Goal: Information Seeking & Learning: Compare options

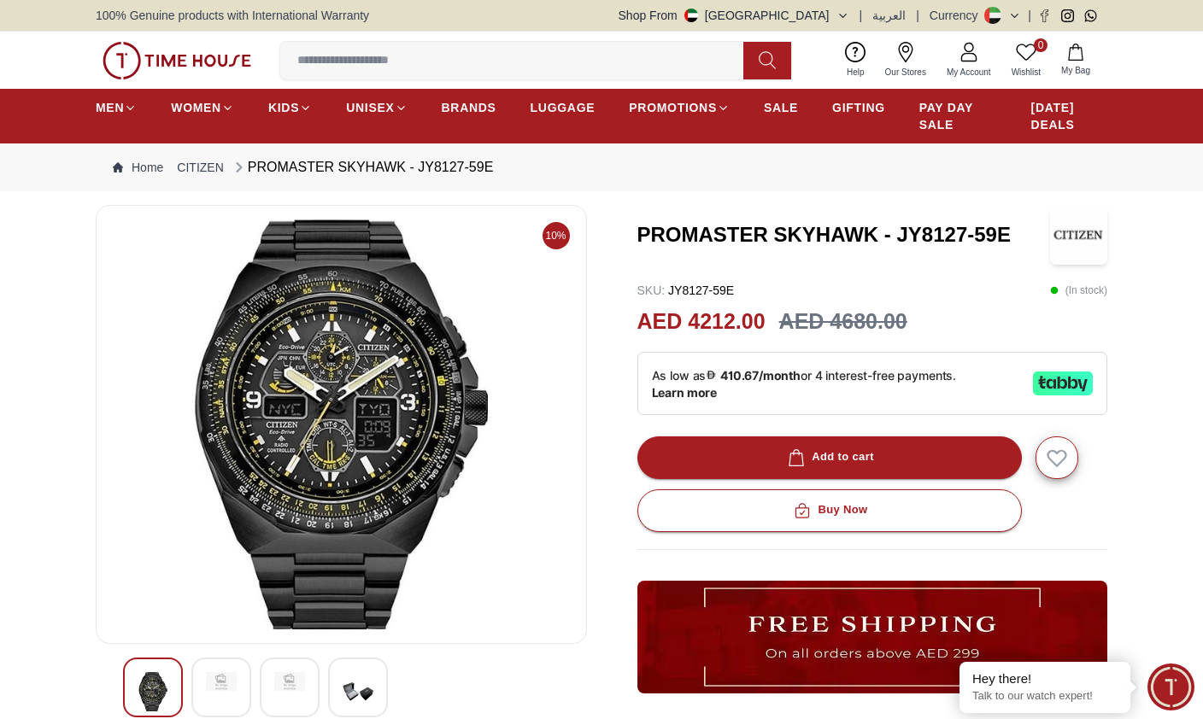
click at [1077, 239] on img at bounding box center [1078, 235] width 57 height 60
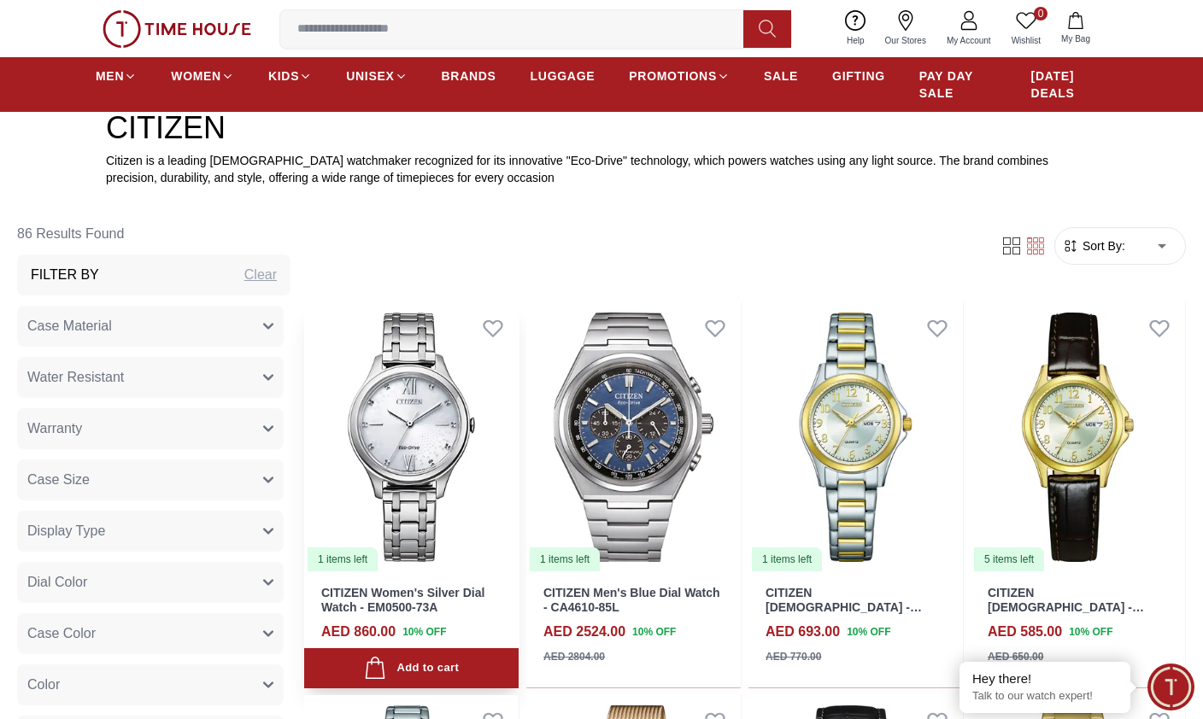
scroll to position [600, 0]
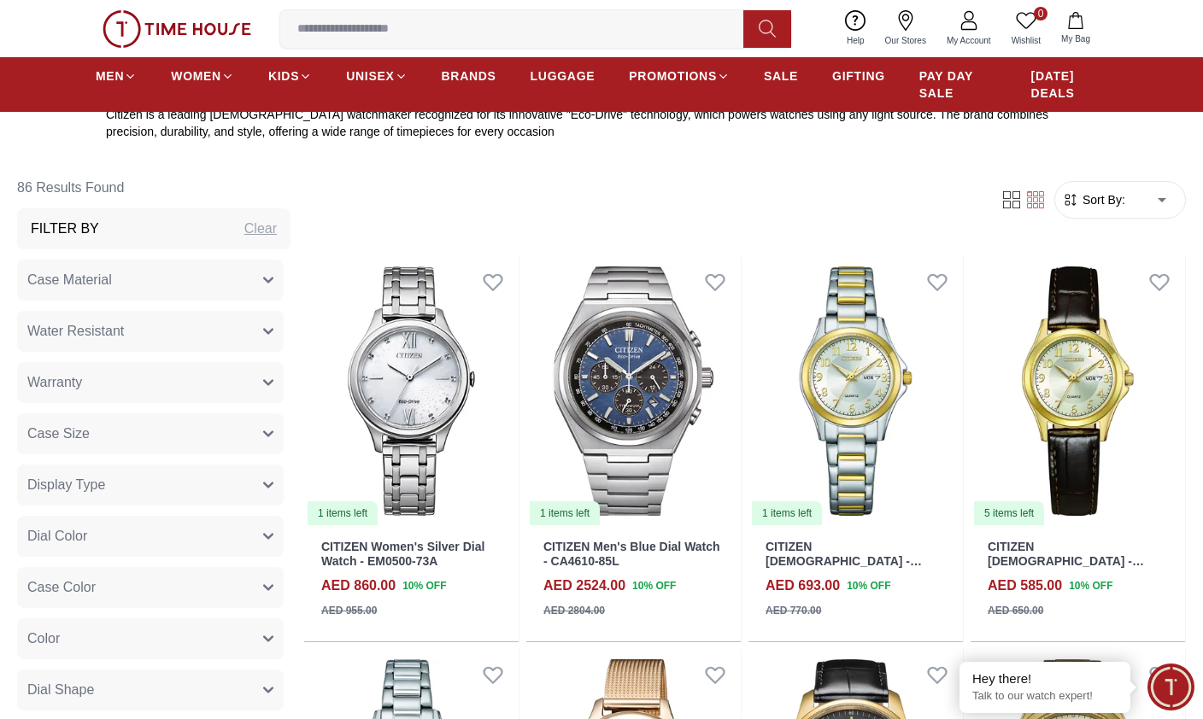
click at [143, 292] on button "Case Material" at bounding box center [150, 280] width 266 height 41
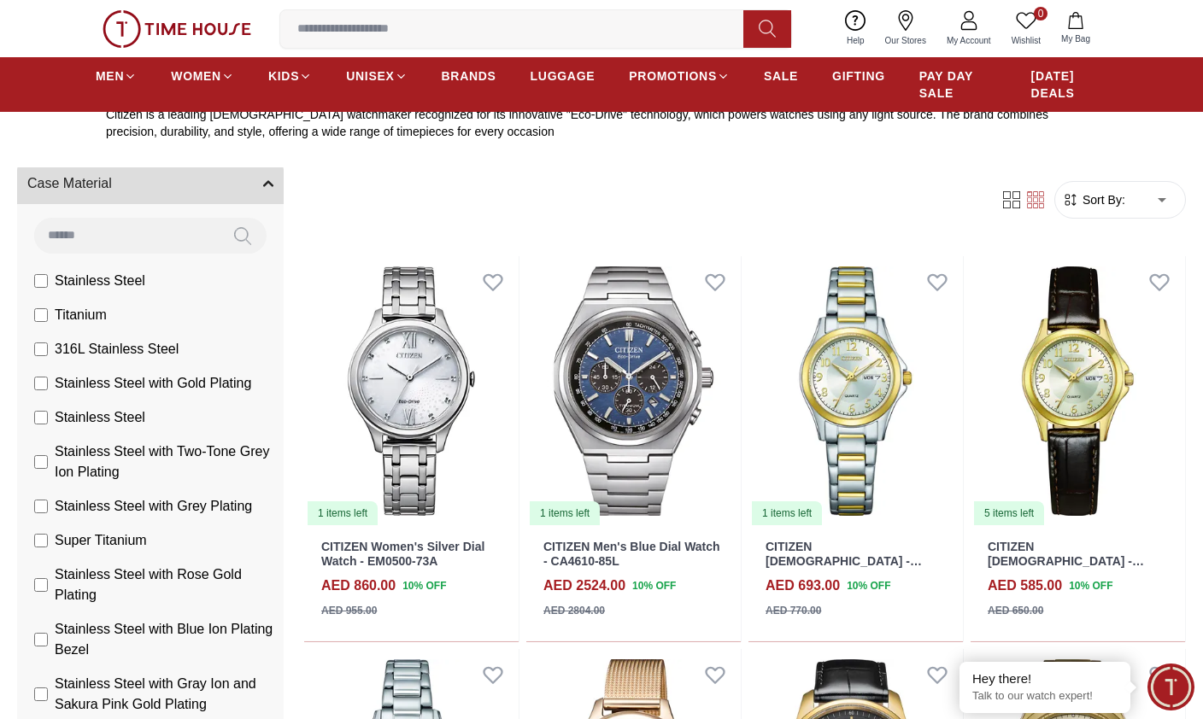
scroll to position [102, 0]
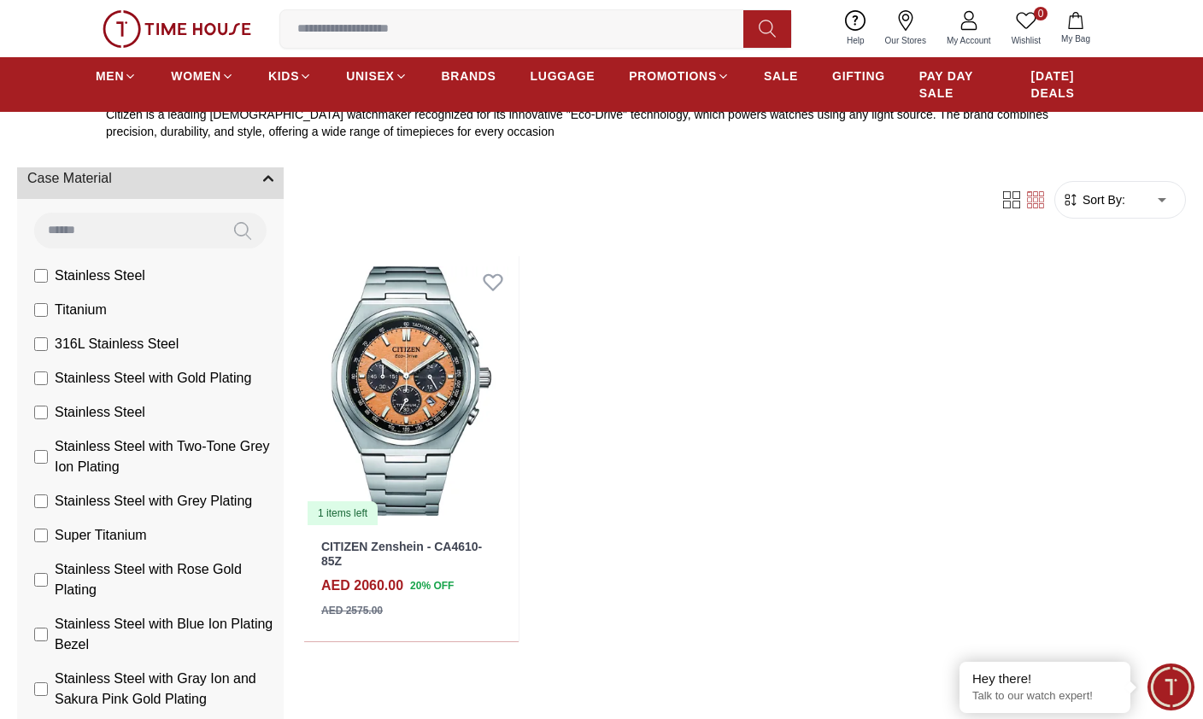
click at [48, 537] on label "Super Titanium" at bounding box center [90, 535] width 113 height 20
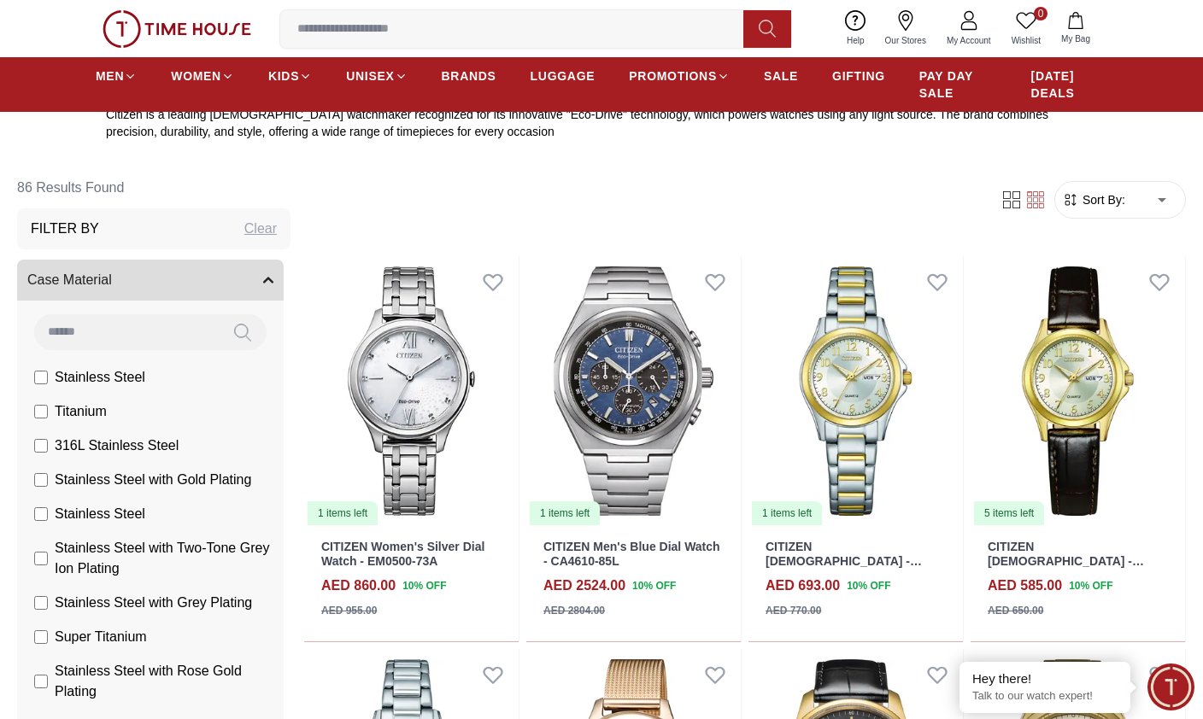
click at [237, 292] on button "Case Material" at bounding box center [150, 280] width 266 height 41
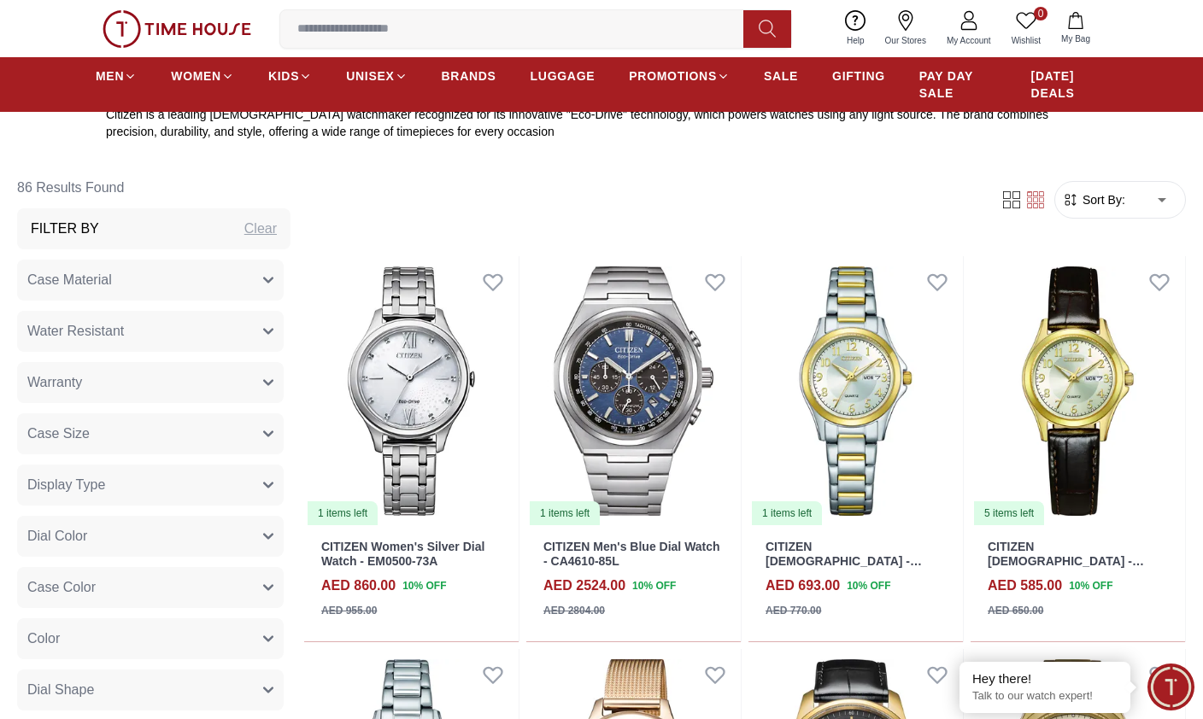
click at [167, 395] on button "Warranty" at bounding box center [150, 382] width 266 height 41
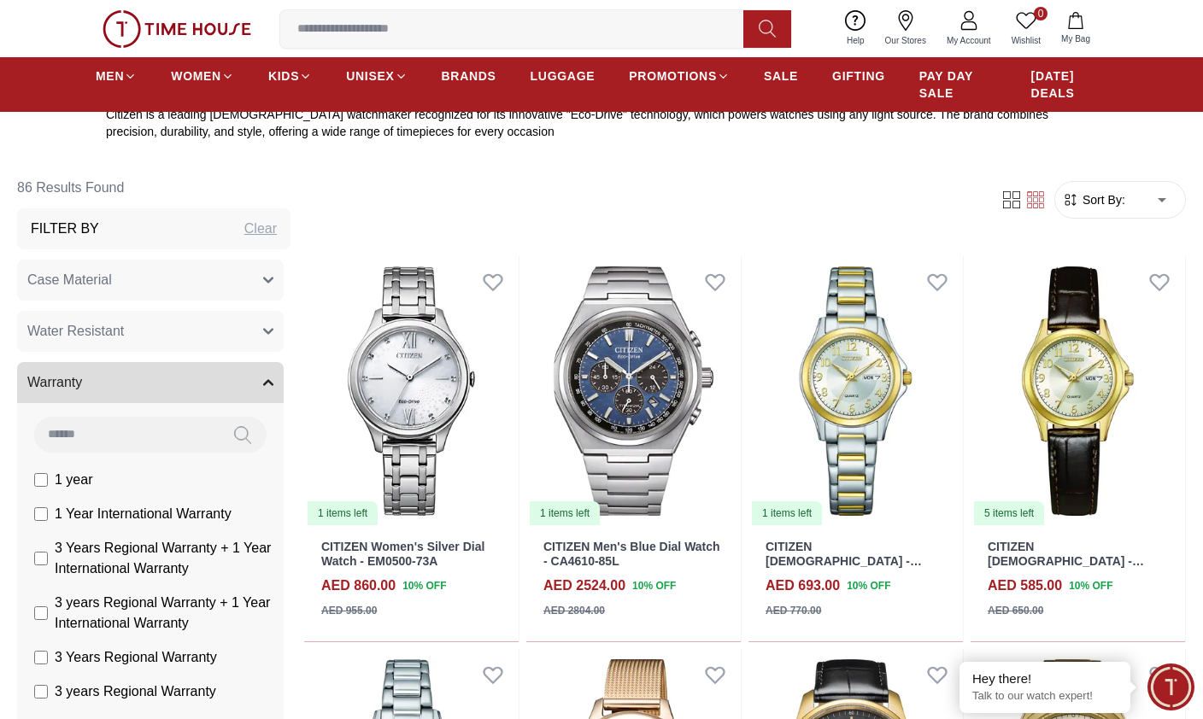
click at [174, 389] on button "Warranty" at bounding box center [150, 382] width 266 height 41
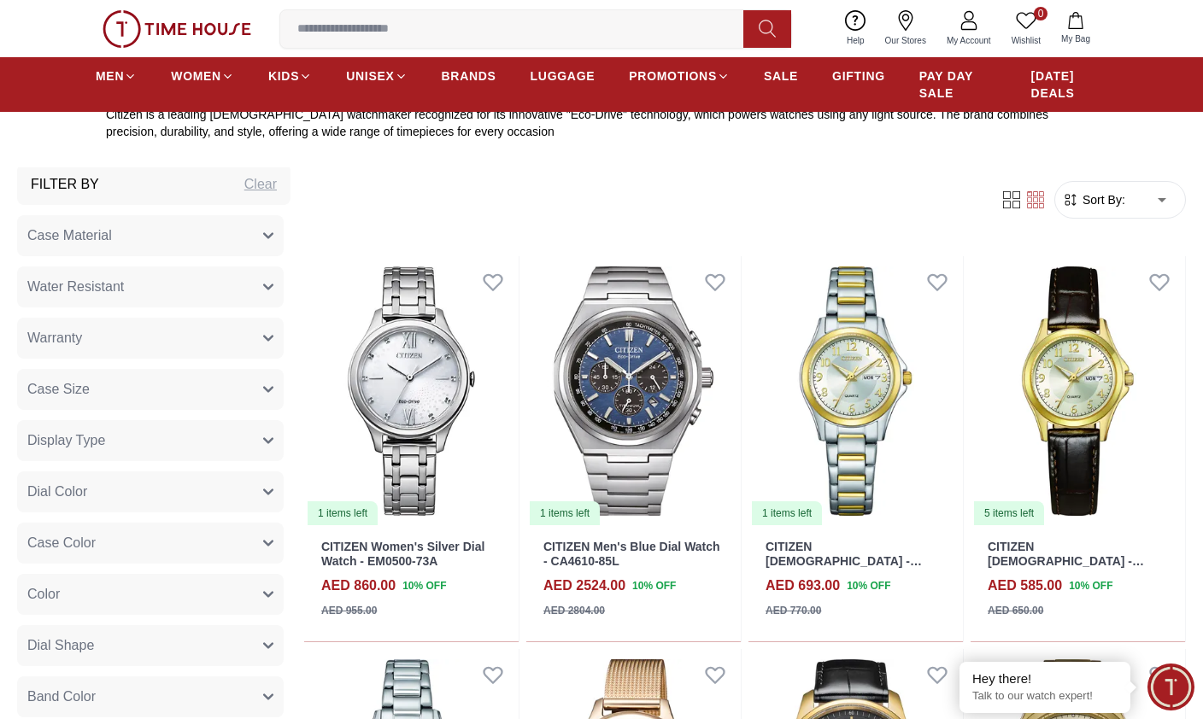
scroll to position [48, 0]
click at [147, 453] on button "Display Type" at bounding box center [150, 437] width 266 height 41
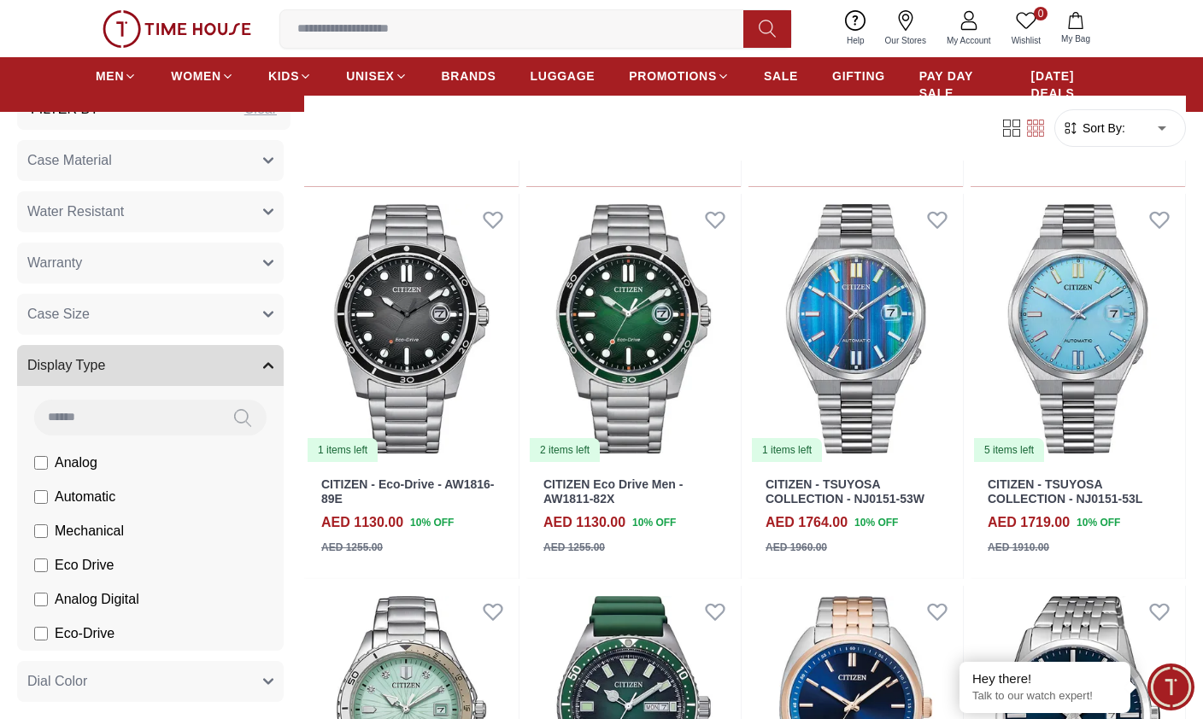
scroll to position [2626, 0]
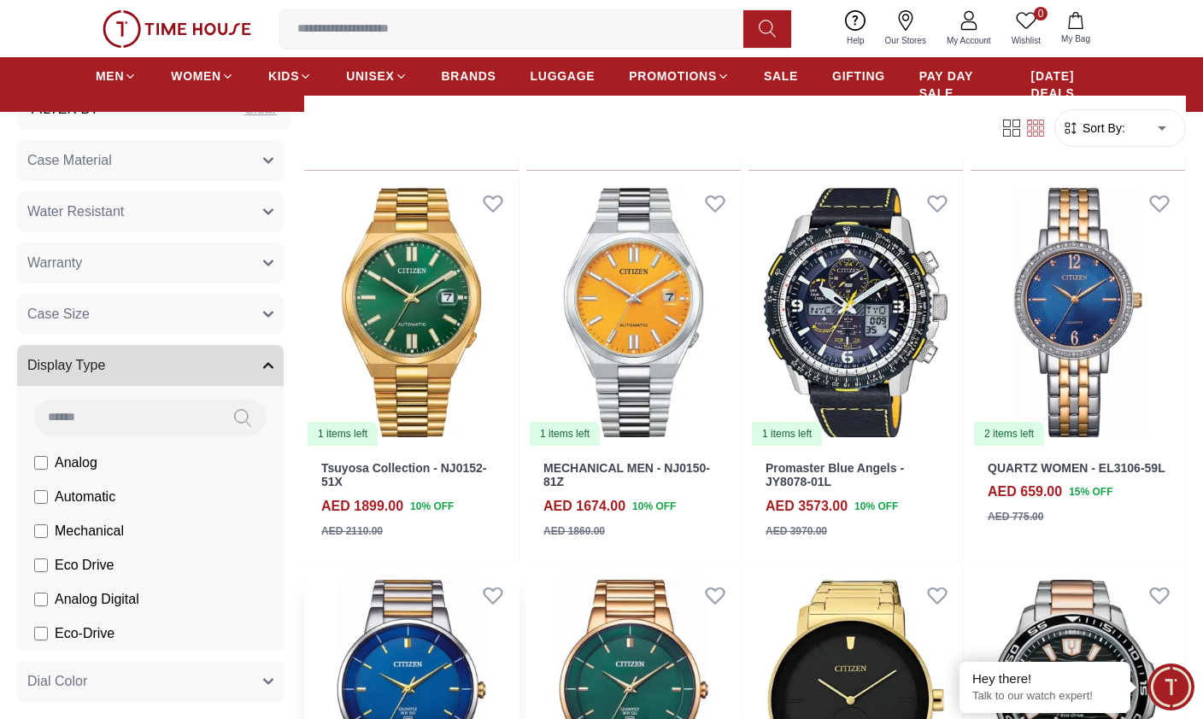
scroll to position [5022, 0]
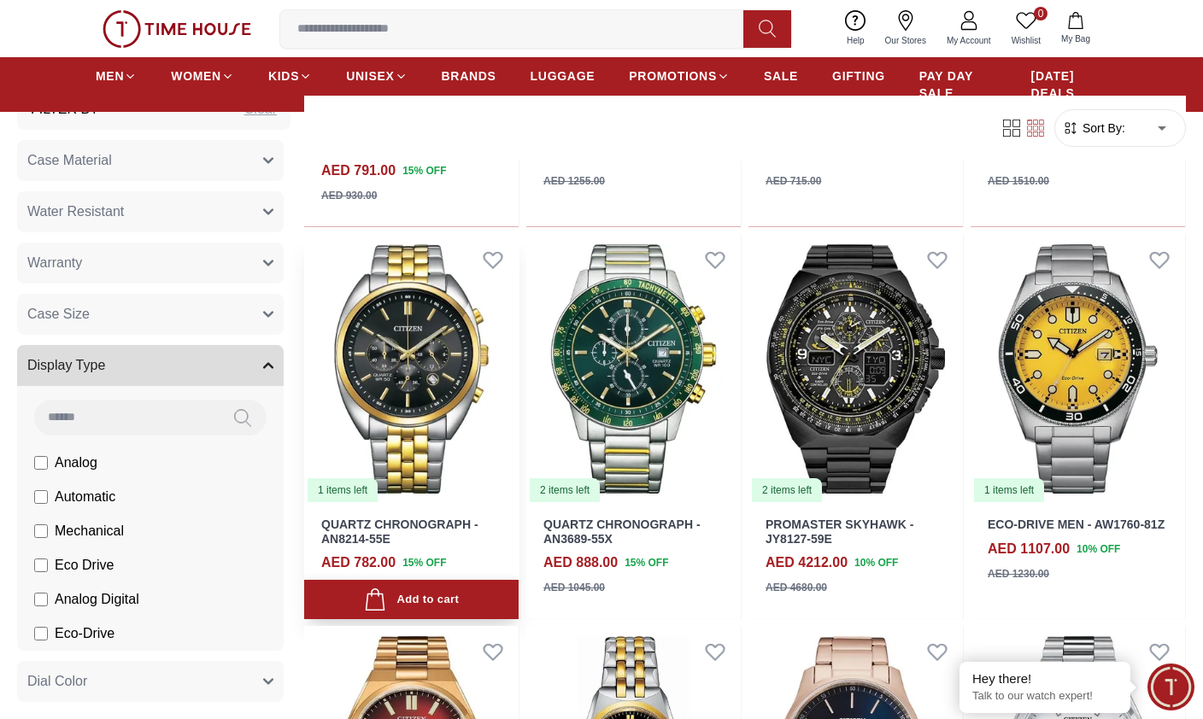
scroll to position [7328, 0]
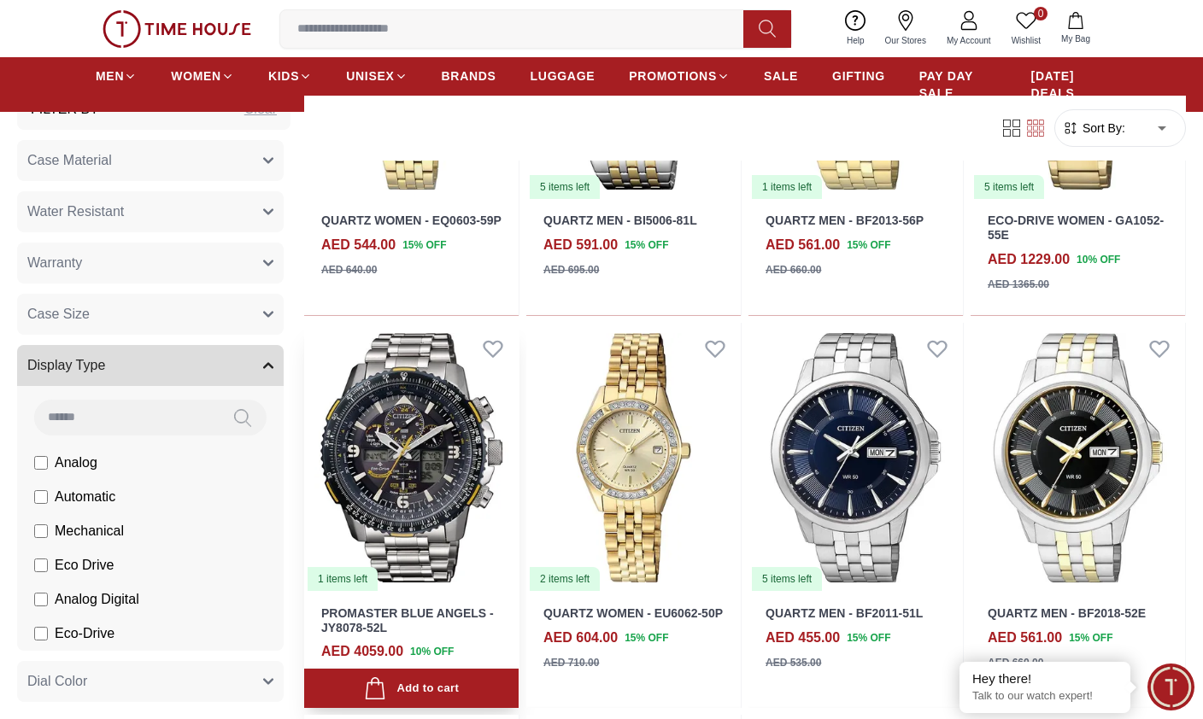
scroll to position [8372, 0]
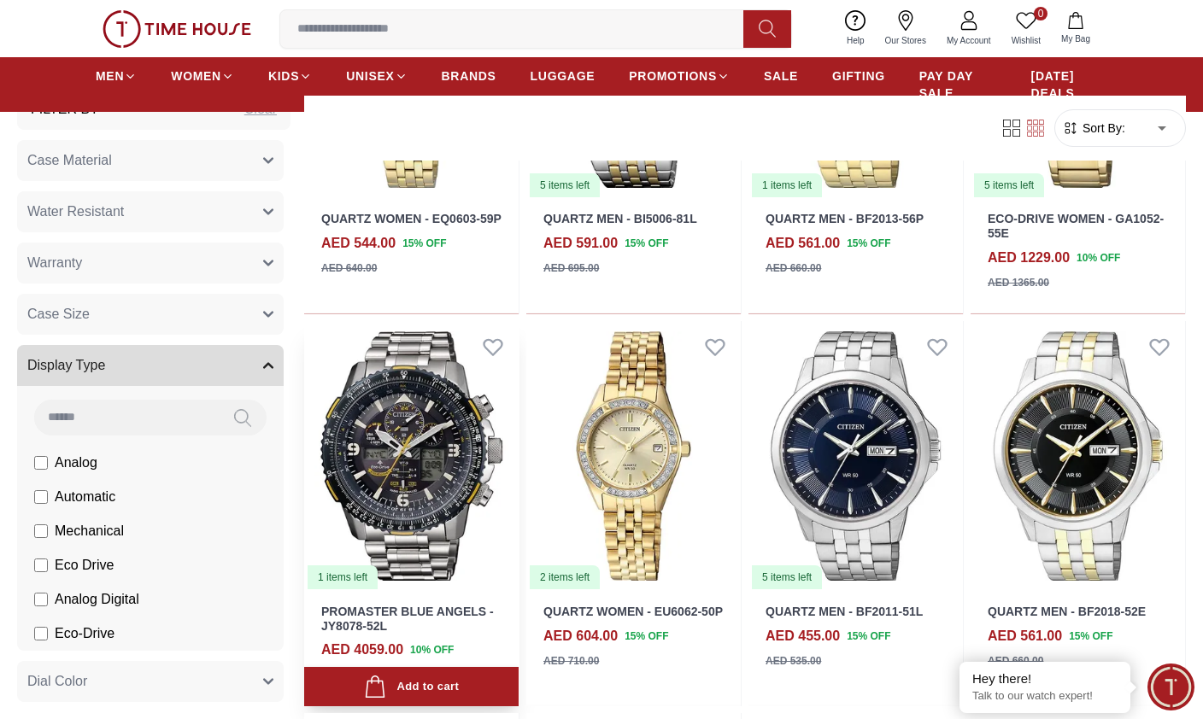
click at [401, 414] on img at bounding box center [411, 456] width 214 height 270
